Goal: Task Accomplishment & Management: Manage account settings

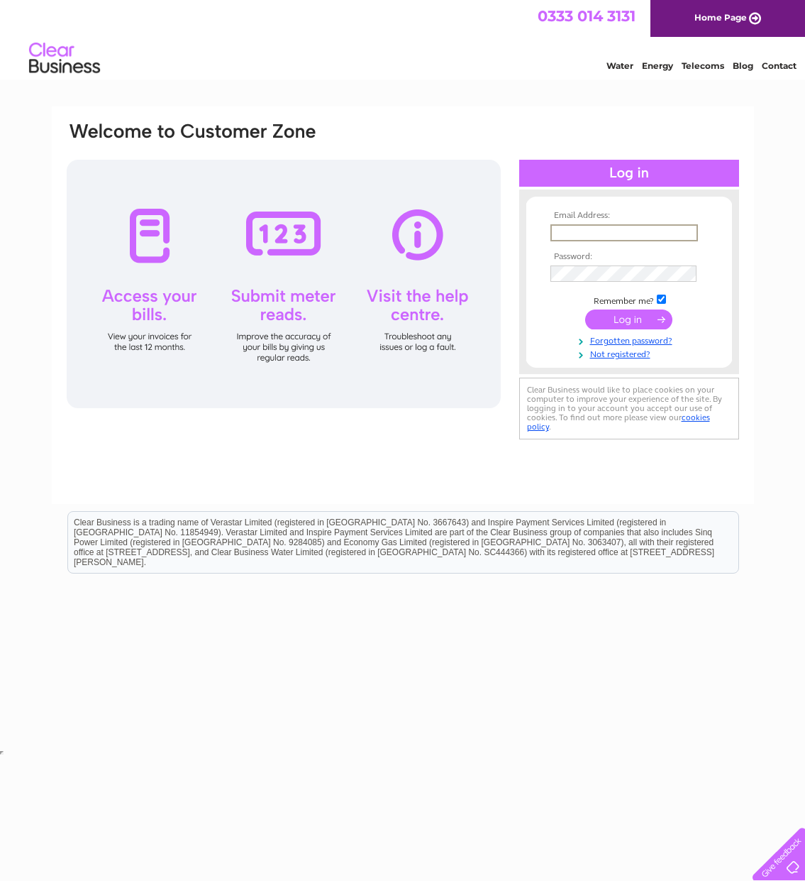
type input "manus@gregor.co.uk"
click at [629, 318] on input "submit" at bounding box center [628, 318] width 87 height 20
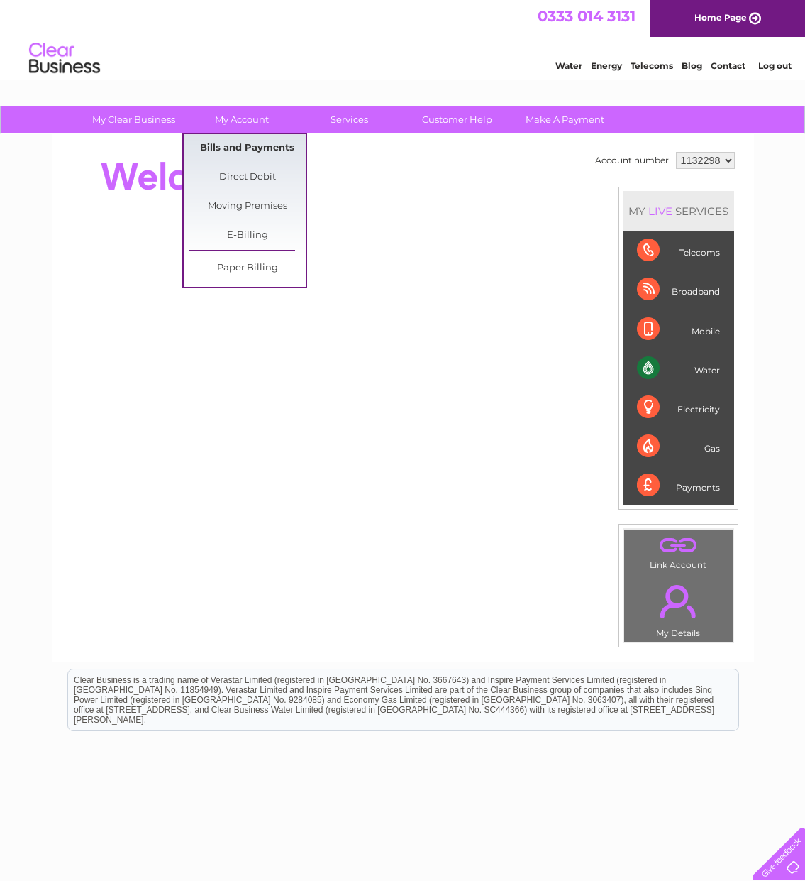
click at [241, 143] on link "Bills and Payments" at bounding box center [247, 148] width 117 height 28
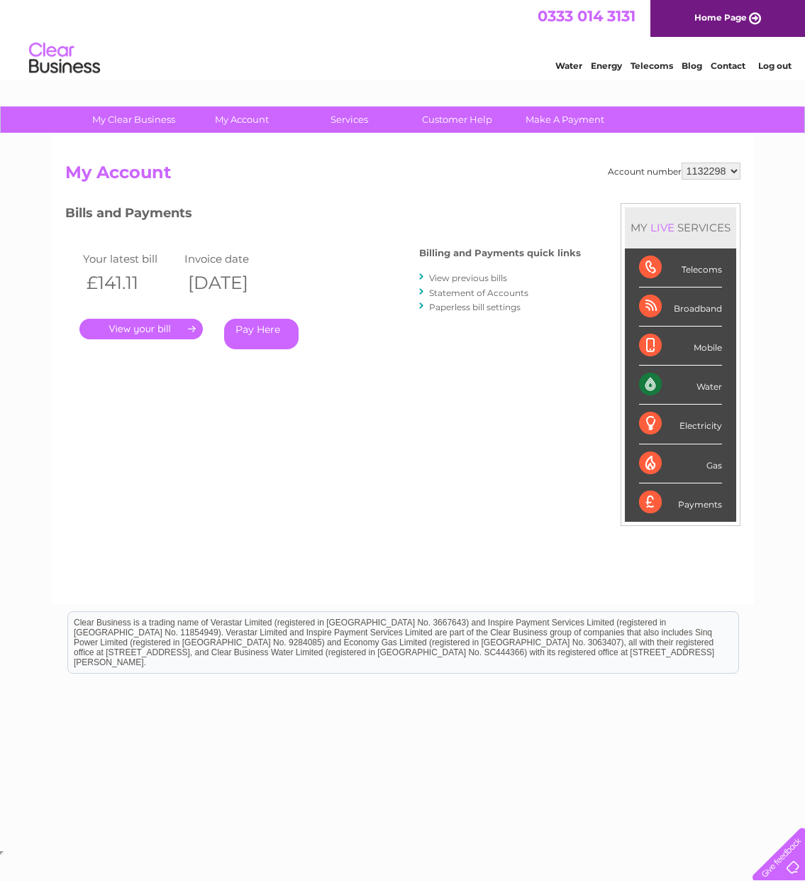
click at [172, 326] on link "." at bounding box center [140, 329] width 123 height 21
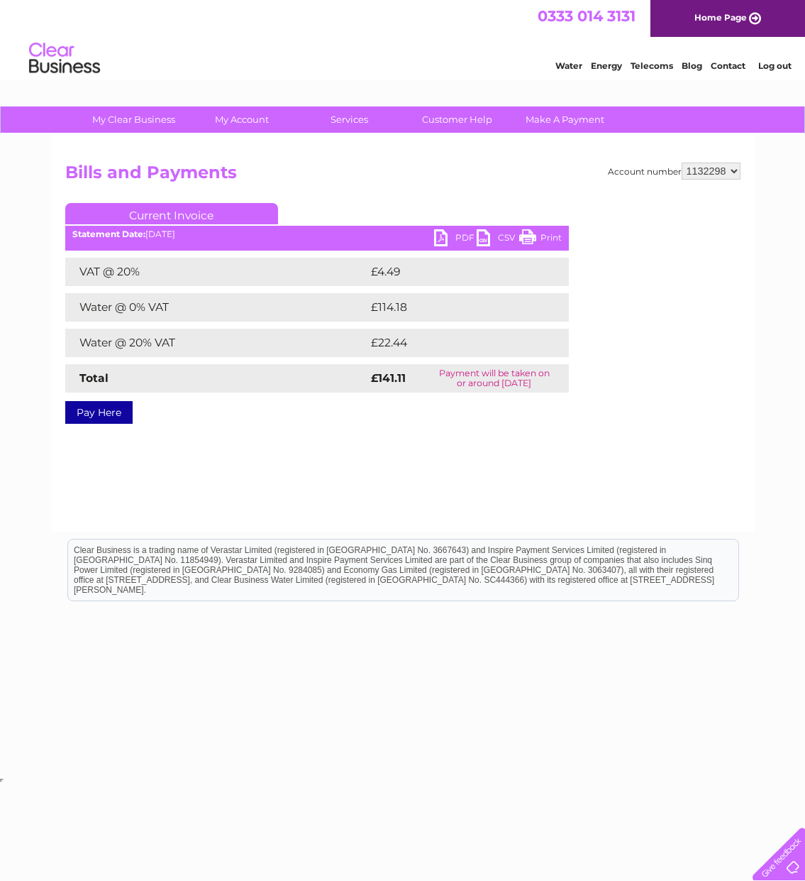
click at [445, 235] on link "PDF" at bounding box center [455, 239] width 43 height 21
